Goal: Information Seeking & Learning: Learn about a topic

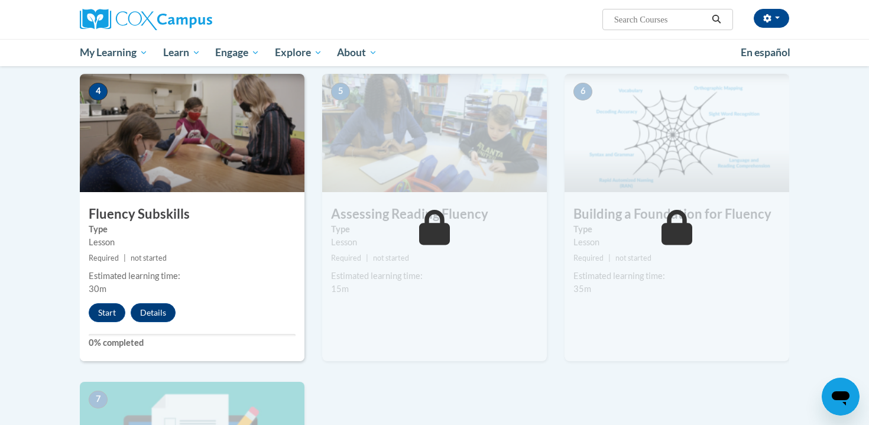
scroll to position [589, 0]
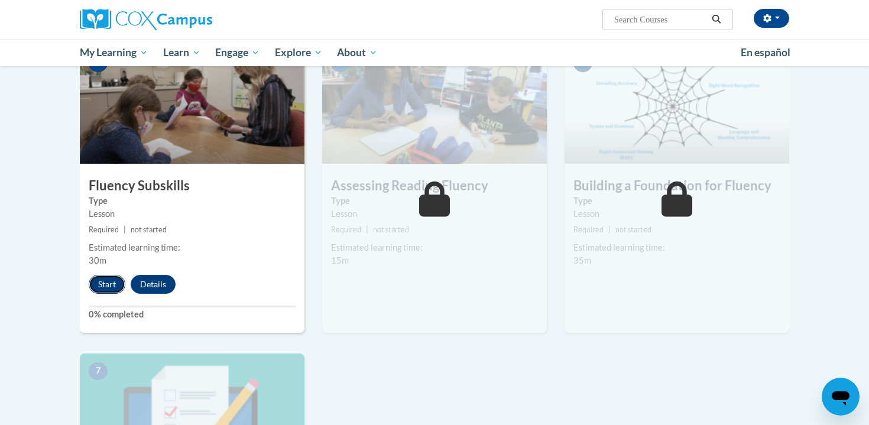
click at [110, 287] on button "Start" at bounding box center [107, 284] width 37 height 19
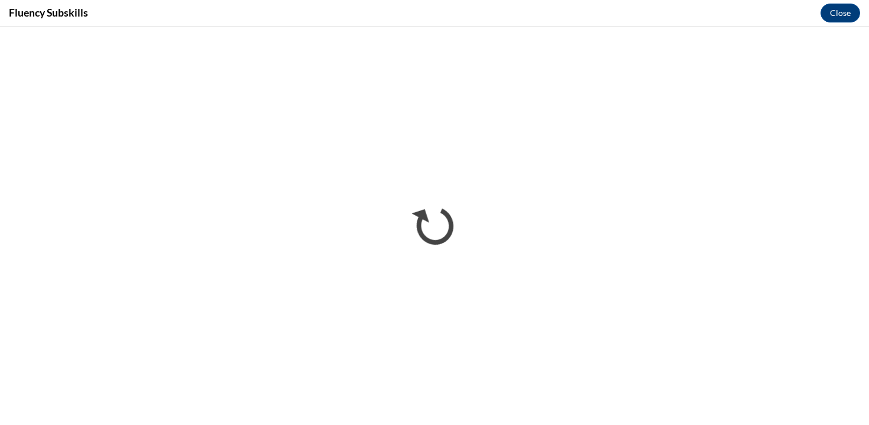
scroll to position [0, 0]
